Goal: Task Accomplishment & Management: Manage account settings

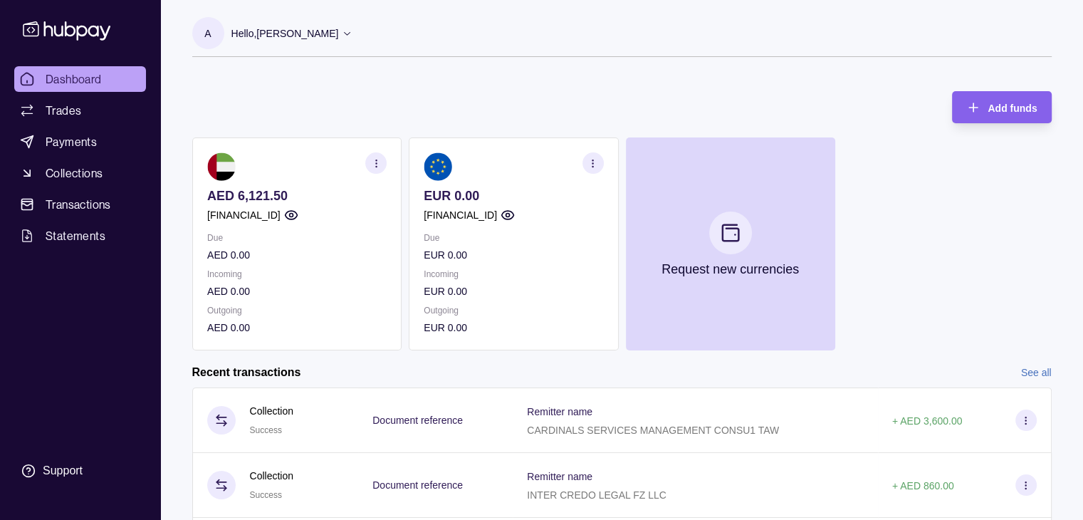
click at [590, 170] on section "button" at bounding box center [592, 162] width 21 height 21
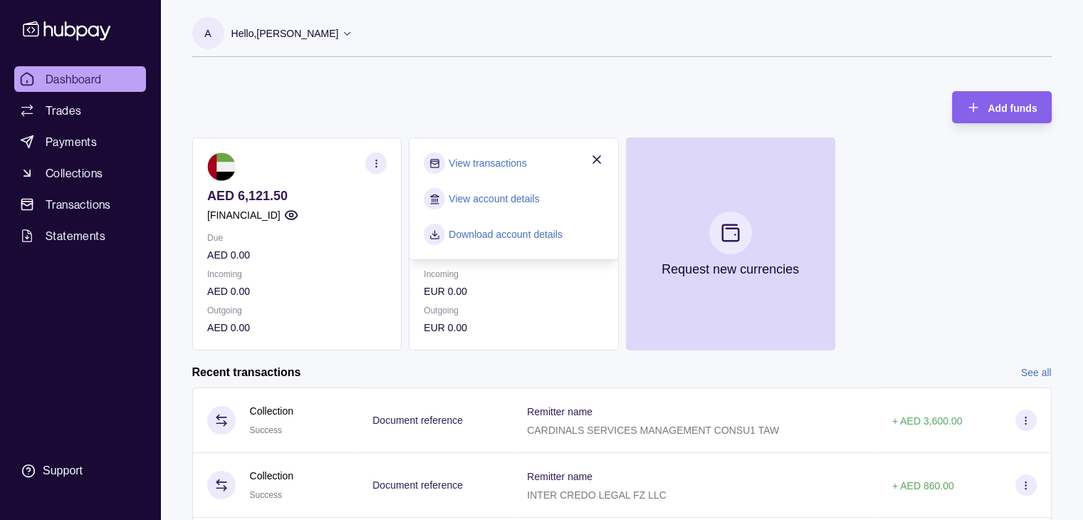
click at [570, 111] on div "Add funds AED 6,121.50 [FINANCIAL_ID] Due AED 0.00 Incoming AED 0.00 Outgoing A…" at bounding box center [622, 213] width 860 height 273
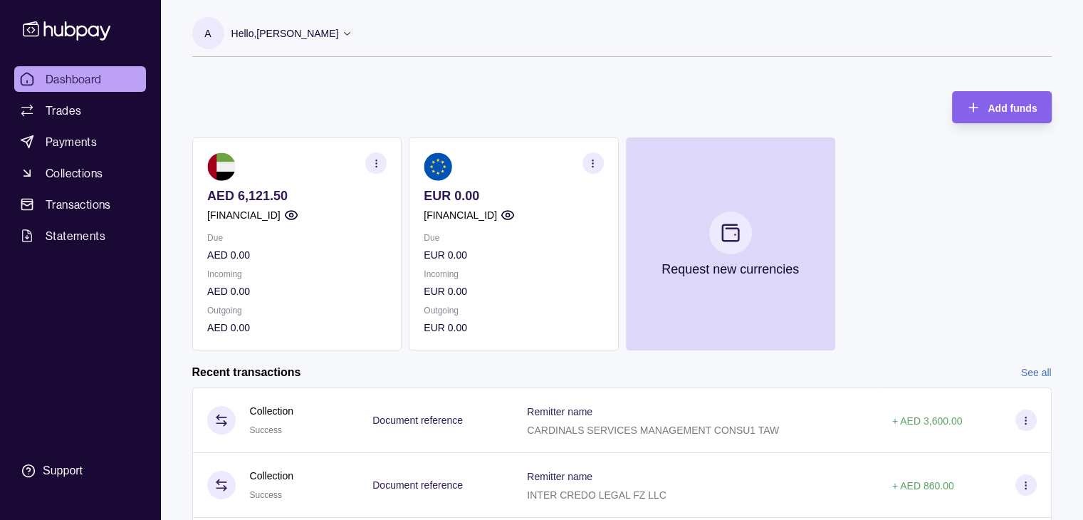
click at [600, 160] on section "button" at bounding box center [592, 162] width 21 height 21
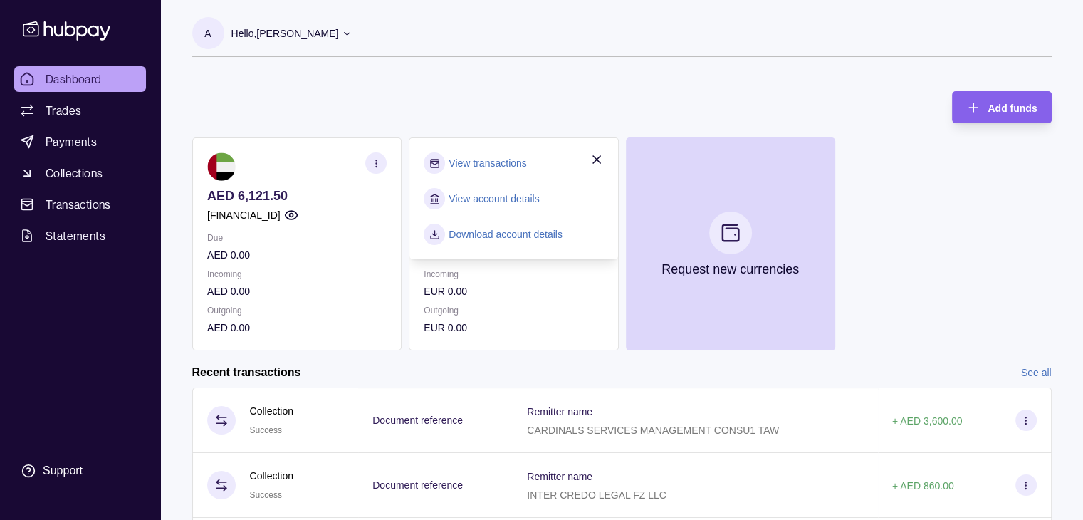
click at [568, 102] on div "Add funds AED 6,121.50 [FINANCIAL_ID] Due AED 0.00 Incoming AED 0.00 Outgoing A…" at bounding box center [622, 213] width 860 height 273
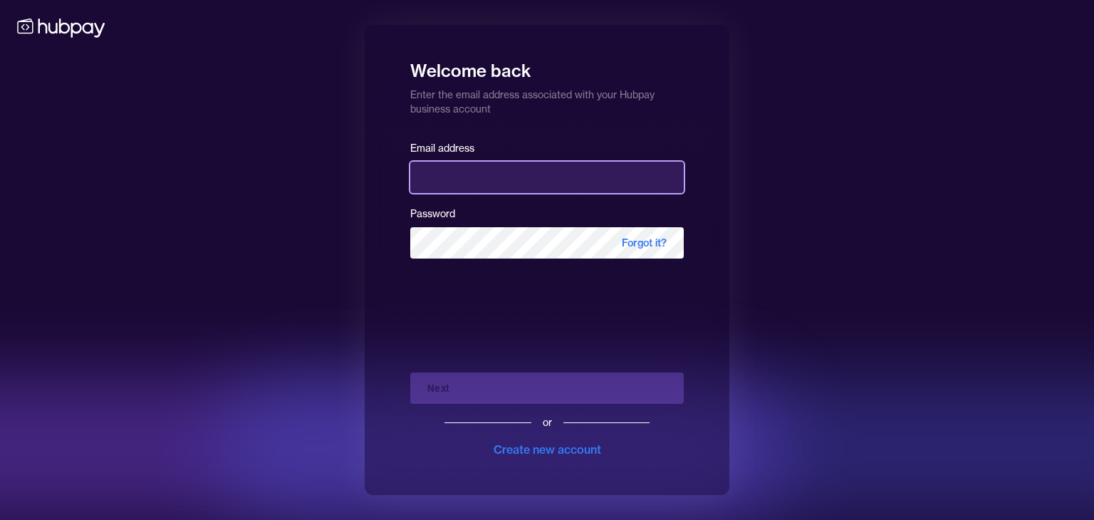
type input "**********"
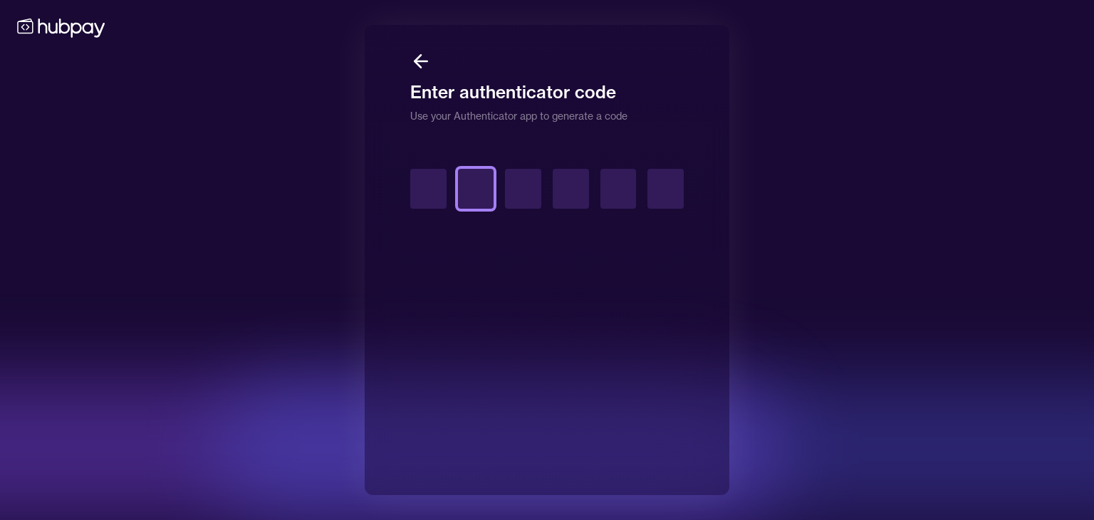
type input "*"
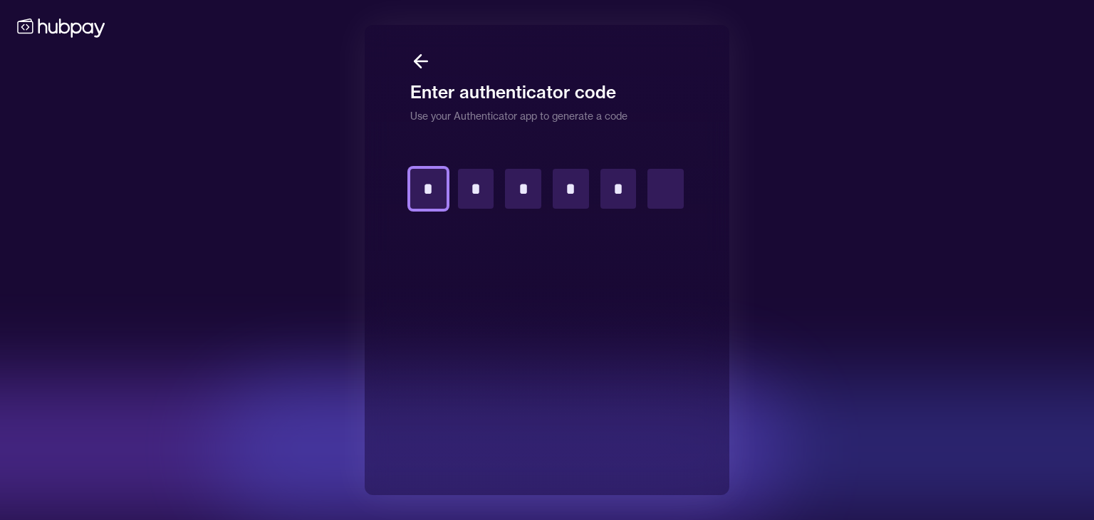
click at [414, 193] on input "*" at bounding box center [428, 189] width 36 height 40
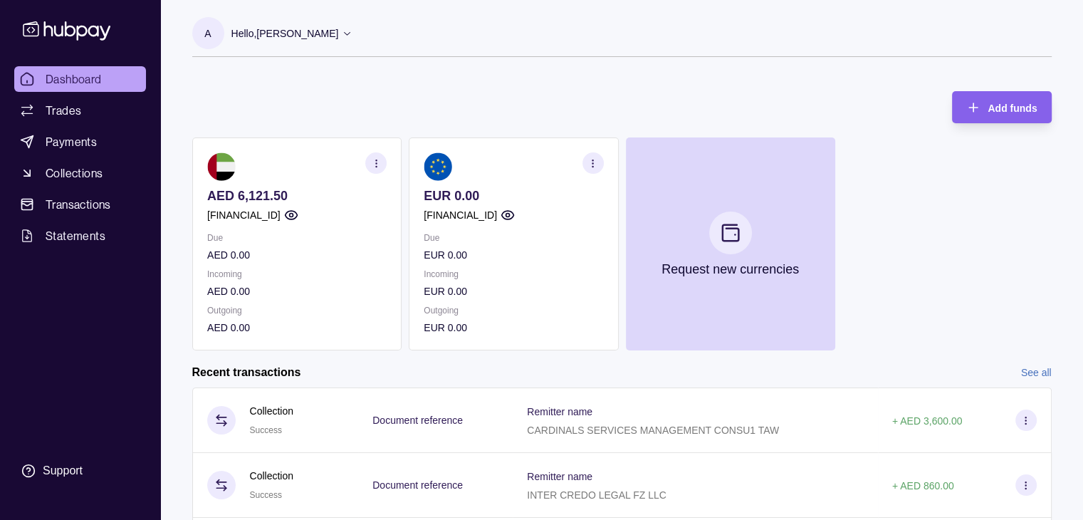
scroll to position [237, 0]
